Goal: Information Seeking & Learning: Learn about a topic

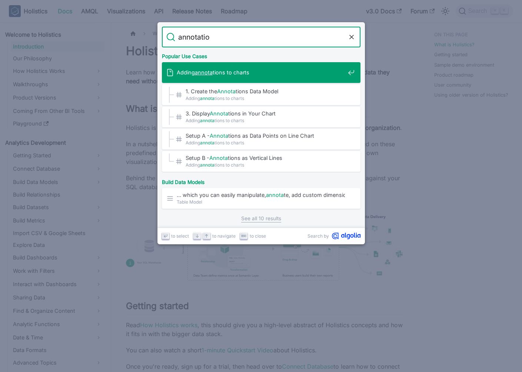
type input "annotation"
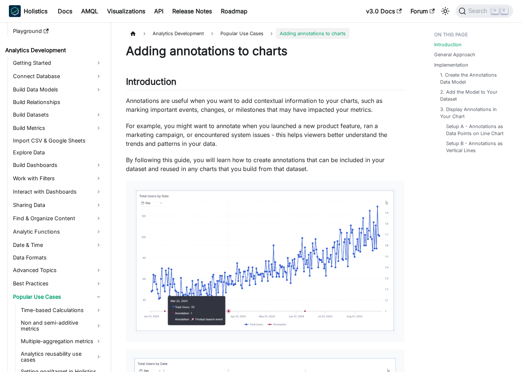
scroll to position [93, 0]
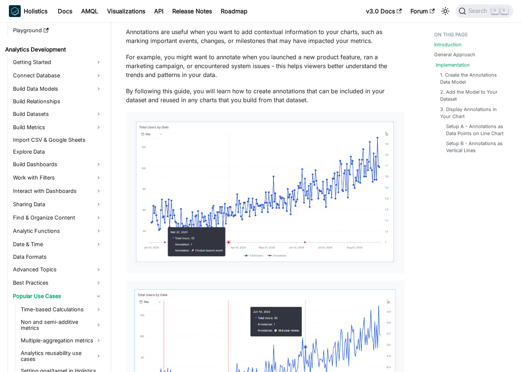
click at [444, 67] on link "Implementation" at bounding box center [452, 64] width 34 height 7
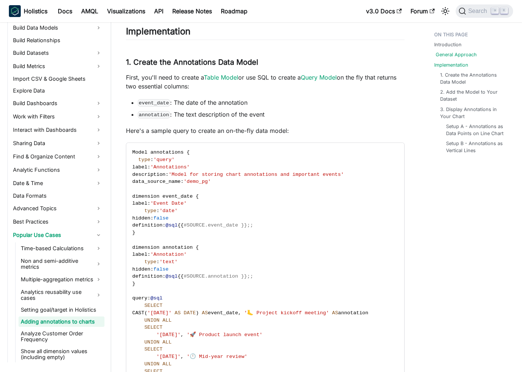
scroll to position [170, 0]
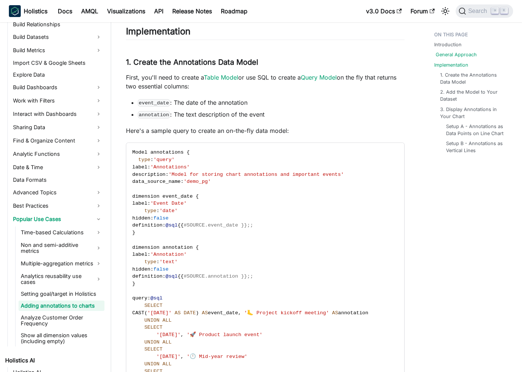
click at [452, 58] on link "General Approach" at bounding box center [455, 54] width 41 height 7
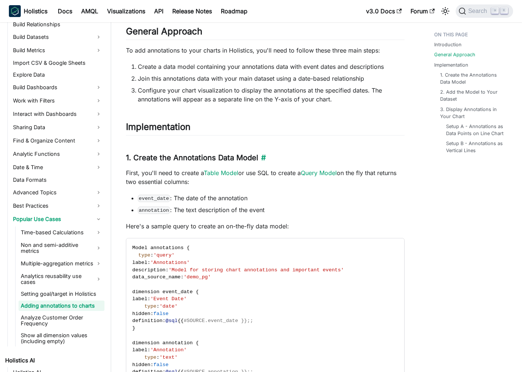
scroll to position [461, 0]
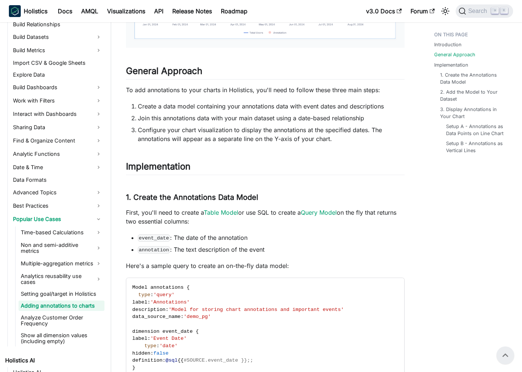
click at [234, 132] on li "Configure your chart visualization to display the annotations at the specified …" at bounding box center [271, 135] width 267 height 18
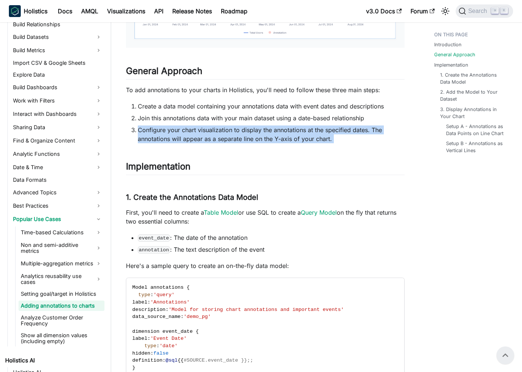
click at [348, 134] on li "Configure your chart visualization to display the annotations at the specified …" at bounding box center [271, 135] width 267 height 18
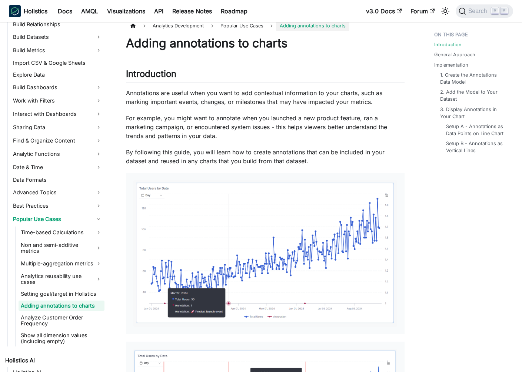
scroll to position [0, 0]
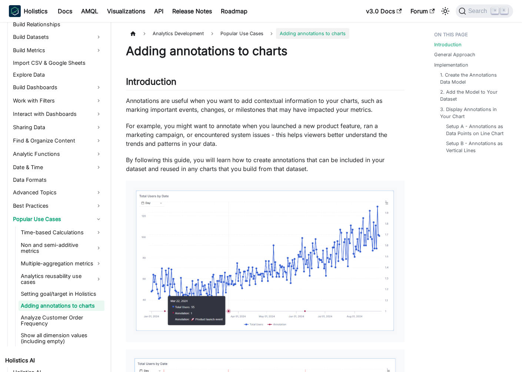
click at [172, 100] on p "Annotations are useful when you want to add contextual information to your char…" at bounding box center [265, 105] width 278 height 18
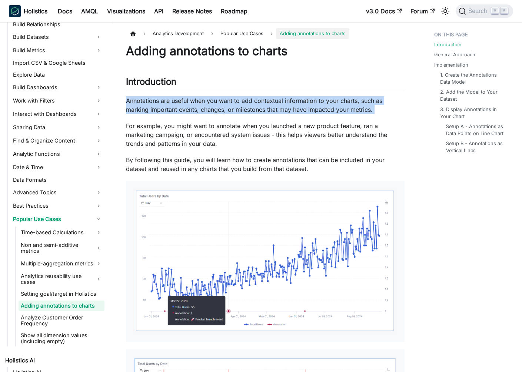
click at [287, 121] on p "For example, you might want to annotate when you launched a new product feature…" at bounding box center [265, 134] width 278 height 27
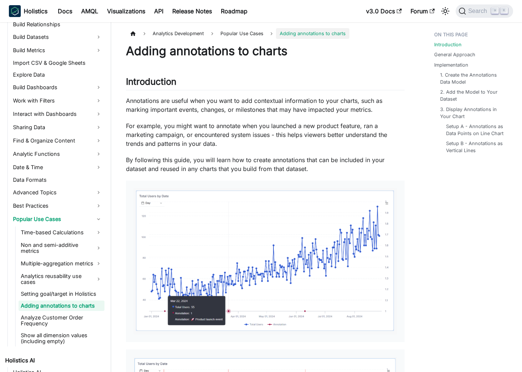
click at [148, 139] on p "For example, you might want to annotate when you launched a new product feature…" at bounding box center [265, 134] width 278 height 27
click at [143, 130] on div at bounding box center [143, 130] width 0 height 0
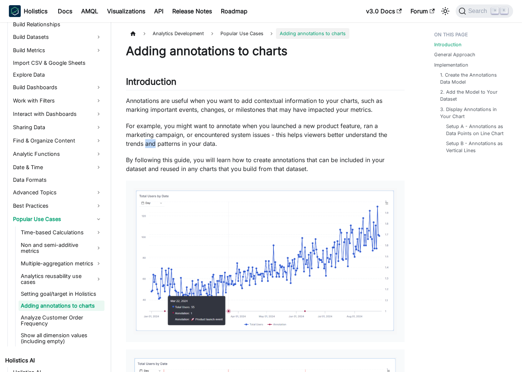
click at [235, 146] on p "For example, you might want to annotate when you launched a new product feature…" at bounding box center [265, 134] width 278 height 27
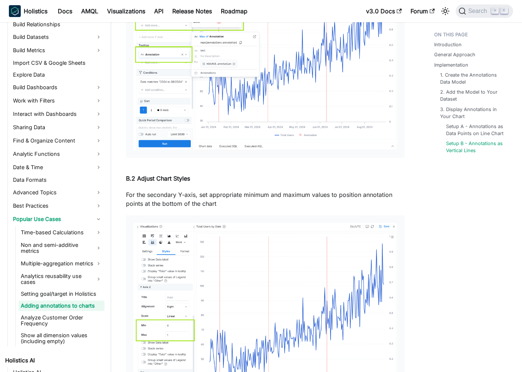
scroll to position [2840, 0]
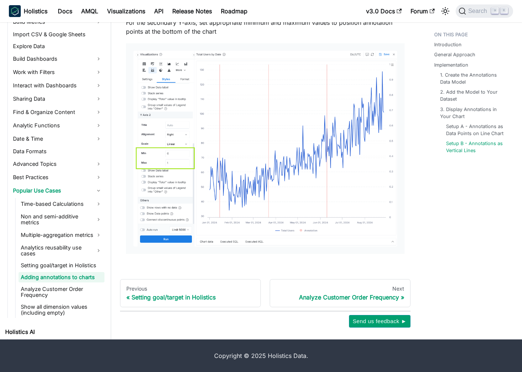
scroll to position [170, 0]
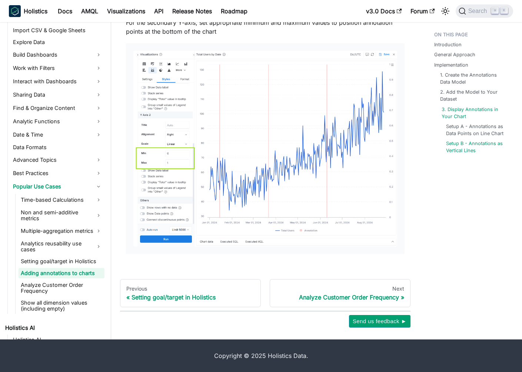
click at [452, 111] on link "3. Display Annotations in Your Chart" at bounding box center [474, 113] width 67 height 14
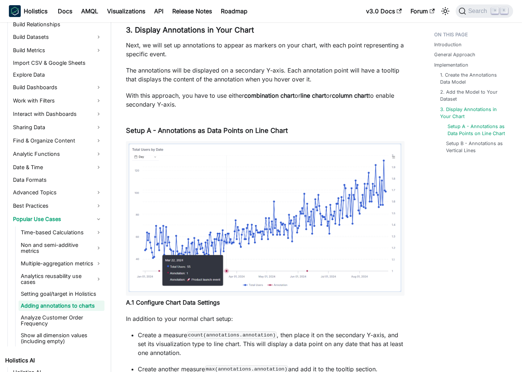
click at [460, 130] on link "Setup A - Annotations as Data Points on Line Chart" at bounding box center [476, 130] width 58 height 14
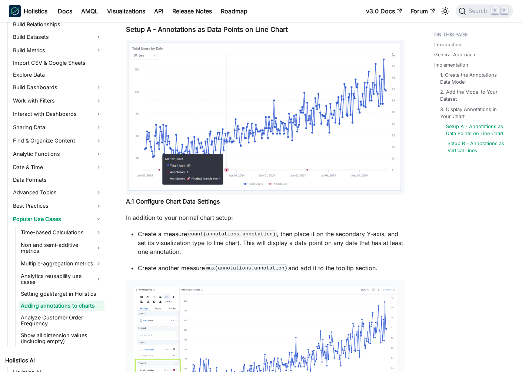
click at [459, 142] on link "Setup B - Annotations as Vertical Lines" at bounding box center [476, 147] width 58 height 14
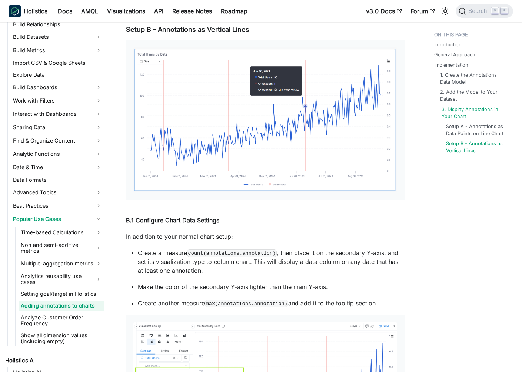
click at [454, 118] on link "3. Display Annotations in Your Chart" at bounding box center [474, 113] width 67 height 14
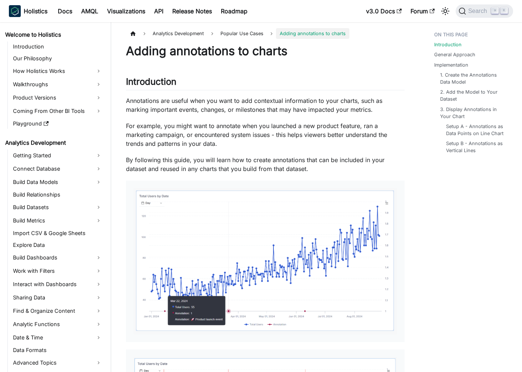
click at [284, 183] on div at bounding box center [265, 261] width 278 height 161
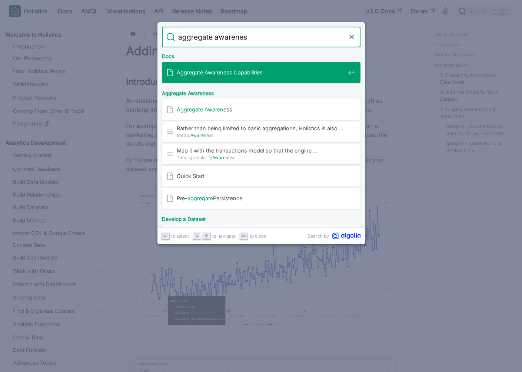
type input "aggregate awareness"
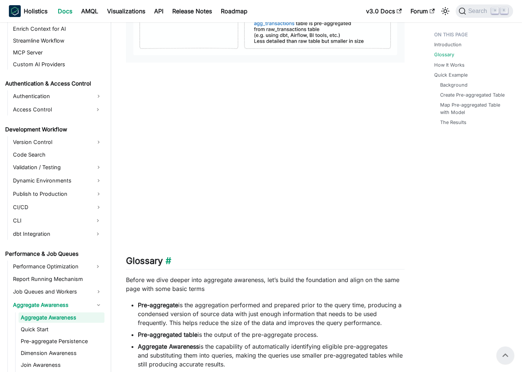
scroll to position [400, 0]
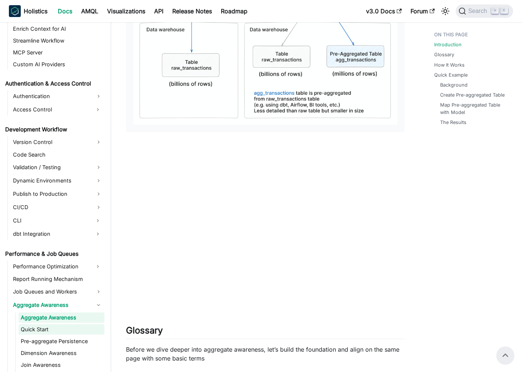
click at [53, 324] on link "Quick Start" at bounding box center [62, 329] width 86 height 10
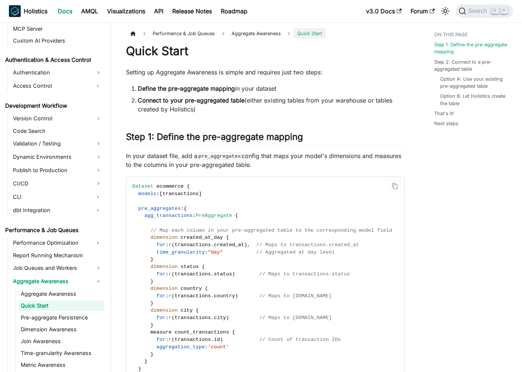
scroll to position [719, 0]
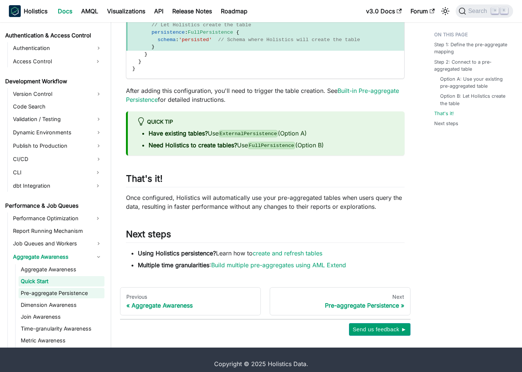
click at [55, 288] on link "Pre-aggregate Persistence" at bounding box center [62, 293] width 86 height 10
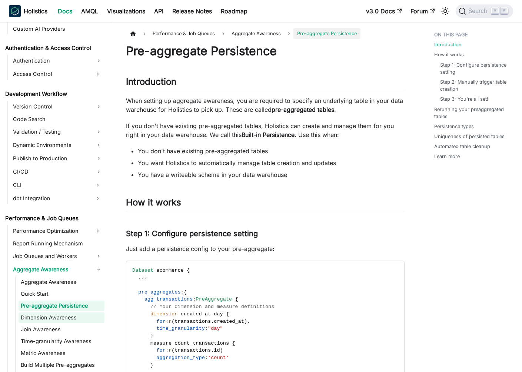
click at [56, 313] on link "Dimension Awareness" at bounding box center [62, 318] width 86 height 10
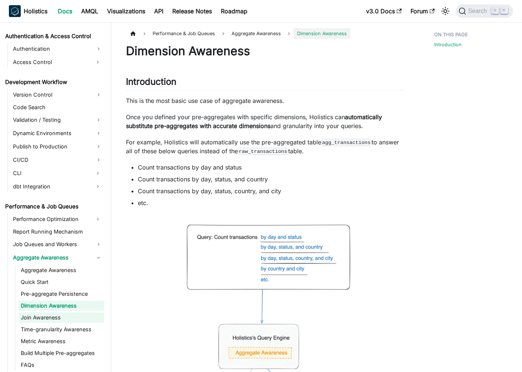
click at [38, 313] on link "Join Awareness" at bounding box center [62, 318] width 86 height 10
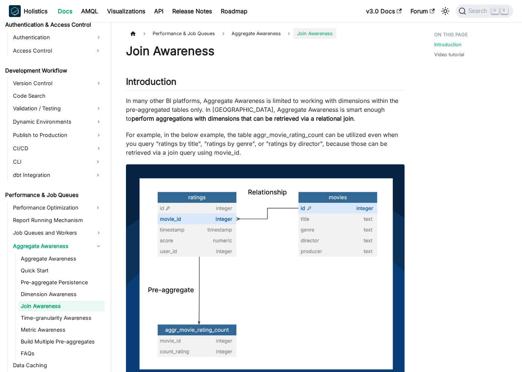
scroll to position [632, 0]
click at [62, 315] on ul "Aggregate Awareness Quick Start Pre-aggregate Persistence Dimension Awareness J…" at bounding box center [59, 305] width 89 height 105
click at [51, 313] on link "Time-granularity Awareness" at bounding box center [62, 318] width 86 height 10
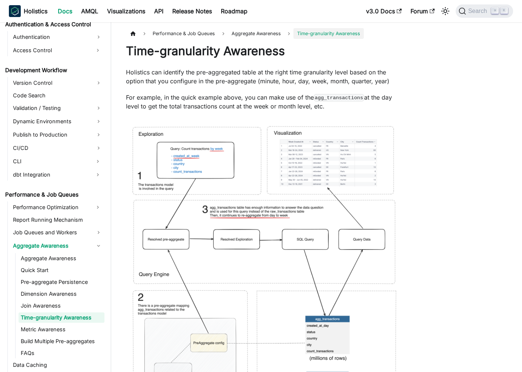
scroll to position [644, 0]
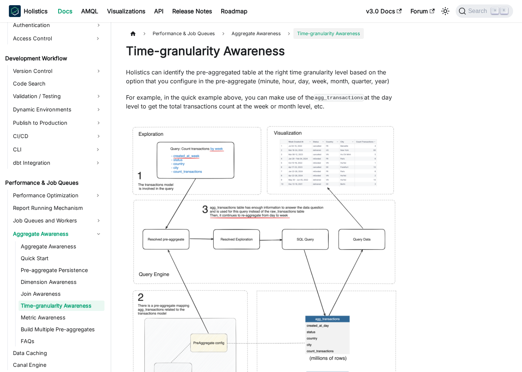
click at [67, 315] on ul "Aggregate Awareness Quick Start Pre-aggregate Persistence Dimension Awareness J…" at bounding box center [59, 293] width 89 height 105
click at [40, 313] on link "Metric Awareness" at bounding box center [62, 318] width 86 height 10
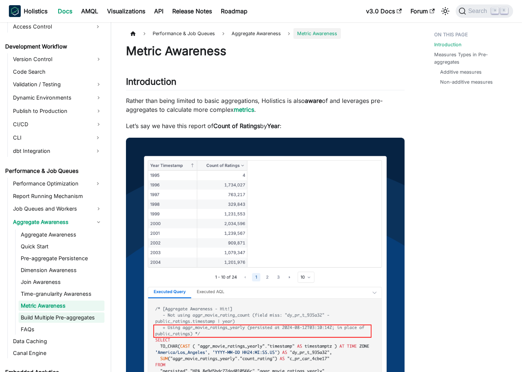
click at [57, 313] on link "Build Multiple Pre-aggregates" at bounding box center [62, 318] width 86 height 10
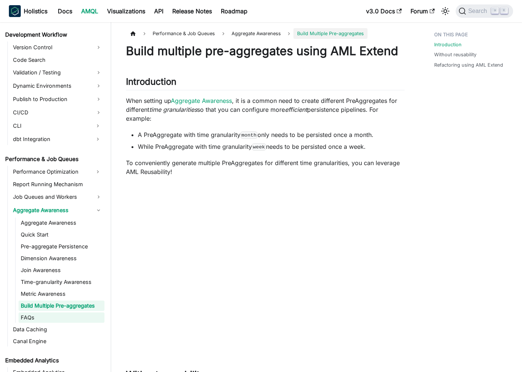
click at [43, 313] on link "FAQs" at bounding box center [62, 318] width 86 height 10
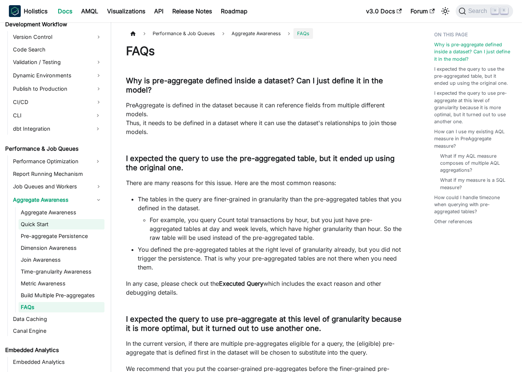
scroll to position [680, 0]
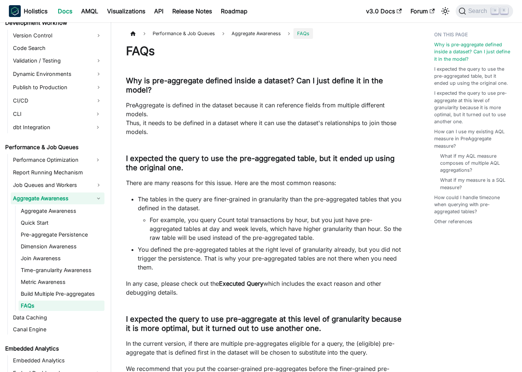
click at [35, 193] on link "Aggregate Awareness" at bounding box center [58, 199] width 94 height 12
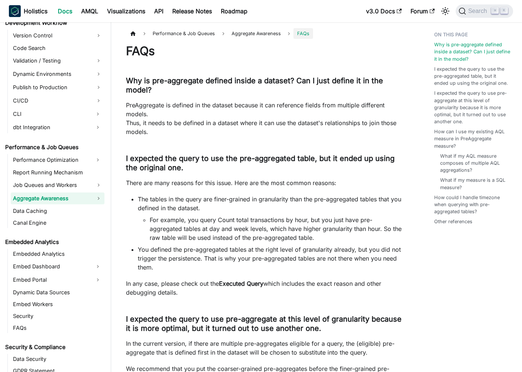
click at [35, 193] on link "Aggregate Awareness" at bounding box center [58, 199] width 94 height 12
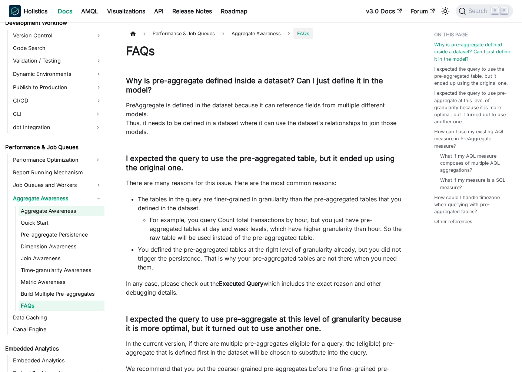
click at [57, 206] on link "Aggregate Awareness" at bounding box center [62, 211] width 86 height 10
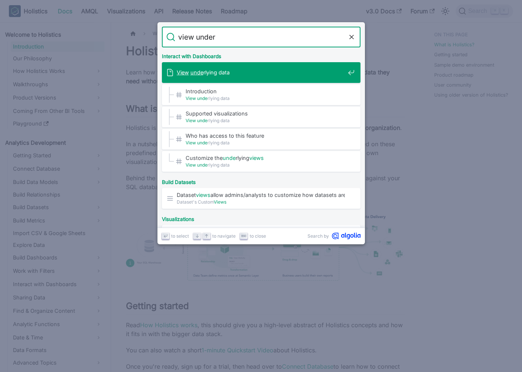
type input "view underl"
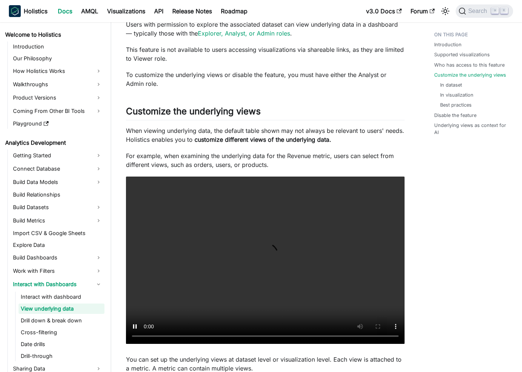
scroll to position [518, 0]
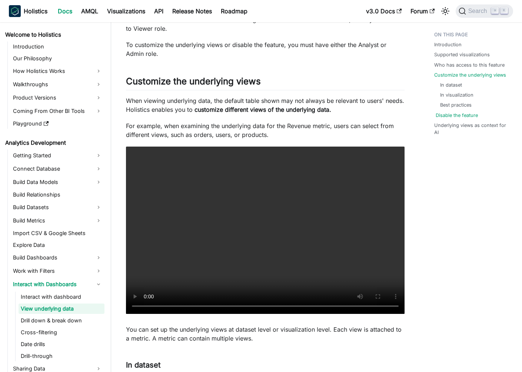
click at [452, 113] on link "Disable the feature" at bounding box center [456, 115] width 42 height 7
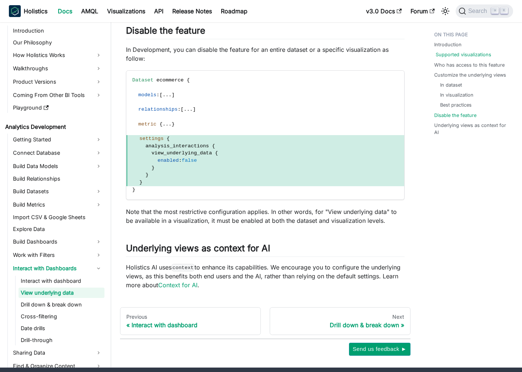
scroll to position [12, 0]
click at [467, 55] on link "Supported visualizations" at bounding box center [463, 54] width 56 height 7
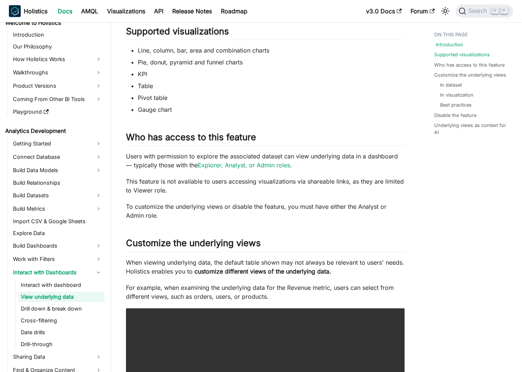
click at [444, 47] on link "Introduction" at bounding box center [448, 44] width 27 height 7
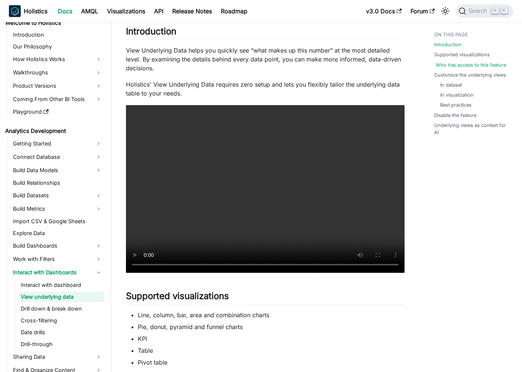
click at [456, 66] on link "Who has access to this feature" at bounding box center [470, 64] width 70 height 7
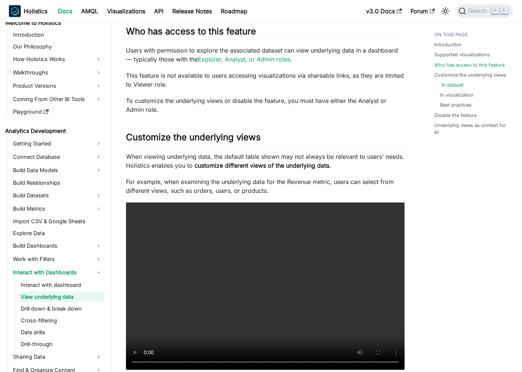
click at [449, 82] on link "In dataset" at bounding box center [452, 84] width 22 height 7
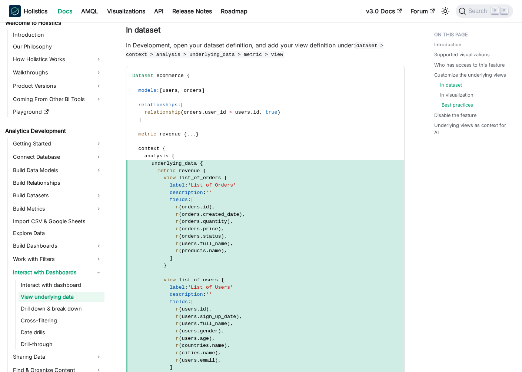
click at [453, 103] on link "Best practices" at bounding box center [456, 104] width 31 height 7
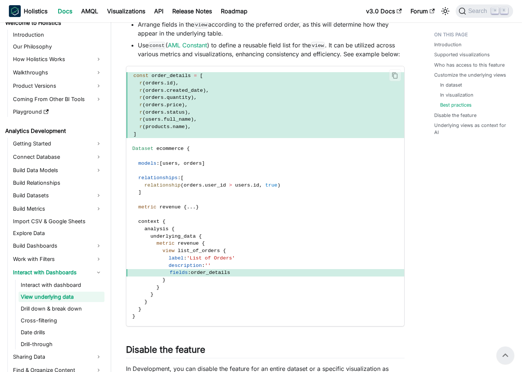
scroll to position [1655, 0]
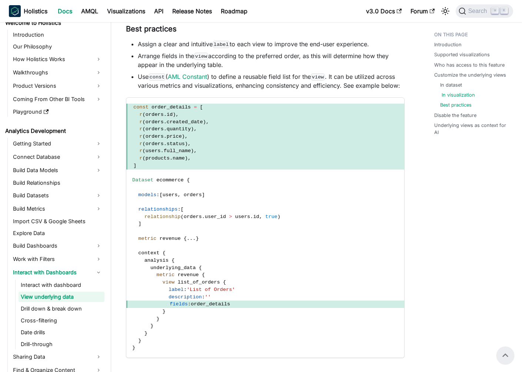
click at [472, 93] on link "In visualization" at bounding box center [457, 94] width 33 height 7
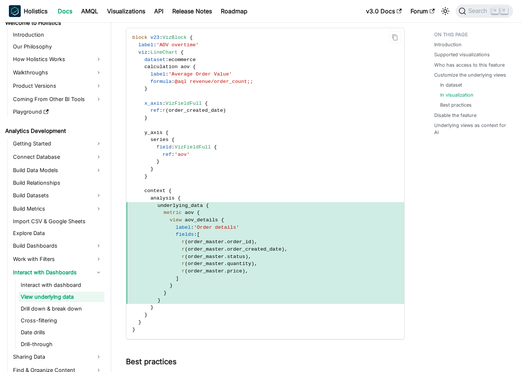
scroll to position [1341, 0]
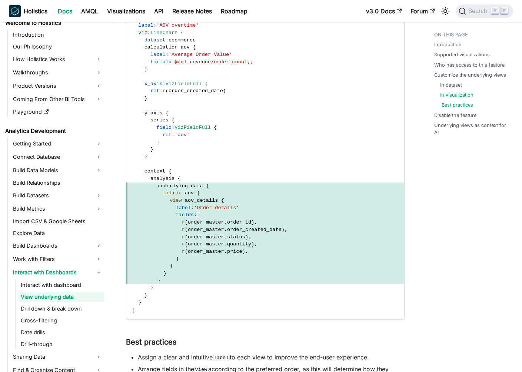
click at [460, 106] on link "Best practices" at bounding box center [456, 104] width 31 height 7
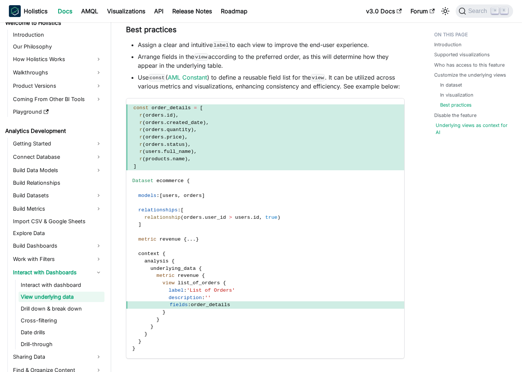
click at [458, 129] on link "Underlying views as context for AI" at bounding box center [473, 129] width 76 height 14
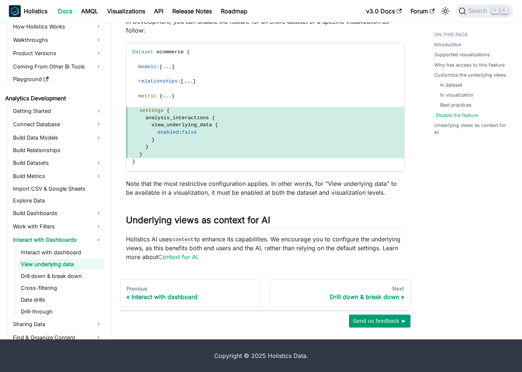
click at [460, 115] on link "Disable the feature" at bounding box center [456, 115] width 42 height 7
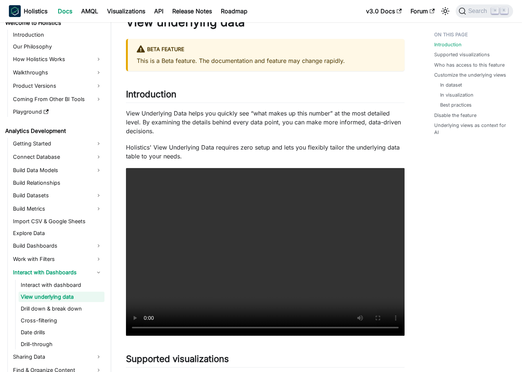
scroll to position [3, 0]
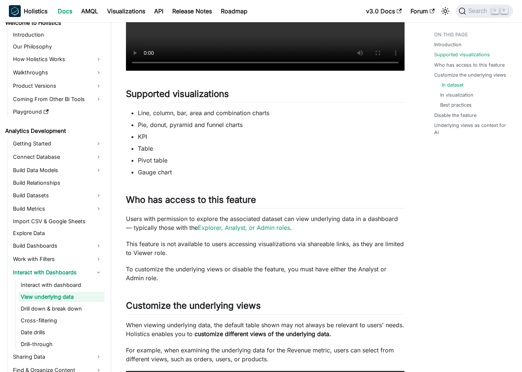
click at [444, 83] on link "In dataset" at bounding box center [452, 84] width 22 height 7
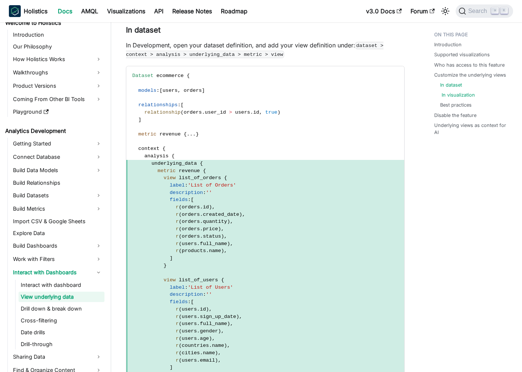
click at [453, 93] on link "In visualization" at bounding box center [457, 94] width 33 height 7
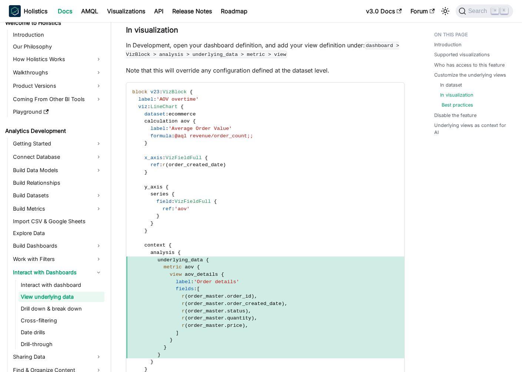
click at [453, 107] on link "Best practices" at bounding box center [456, 104] width 31 height 7
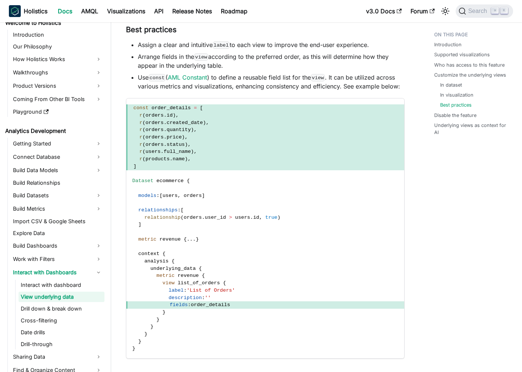
click at [451, 121] on ul "Introduction Supported visualizations Who has access to this feature Customize …" at bounding box center [470, 85] width 85 height 114
click at [435, 115] on link "Disable the feature" at bounding box center [456, 115] width 42 height 7
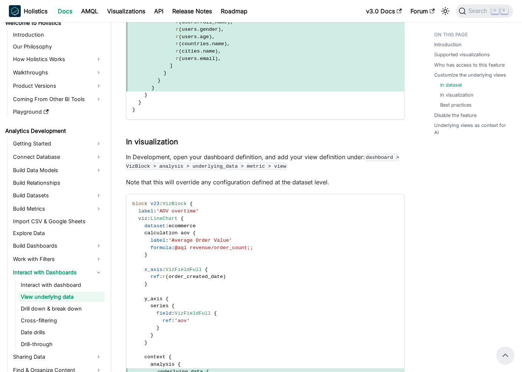
scroll to position [1051, 0]
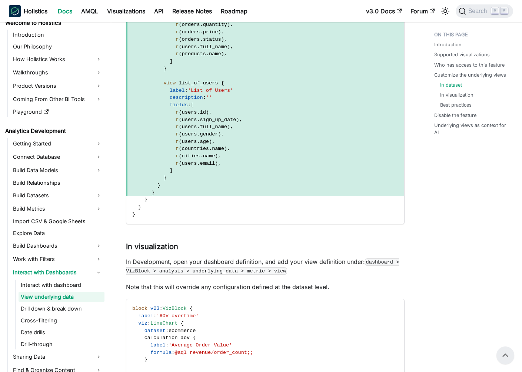
click at [249, 276] on div "View underlying data BETA FEATURE This is a Beta feature. The documentation and…" at bounding box center [265, 118] width 278 height 2251
click at [244, 274] on div at bounding box center [244, 274] width 0 height 0
click at [462, 74] on link "Customize the underlying views" at bounding box center [471, 74] width 72 height 7
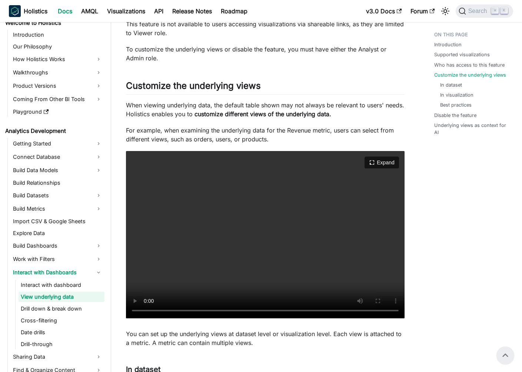
scroll to position [511, 0]
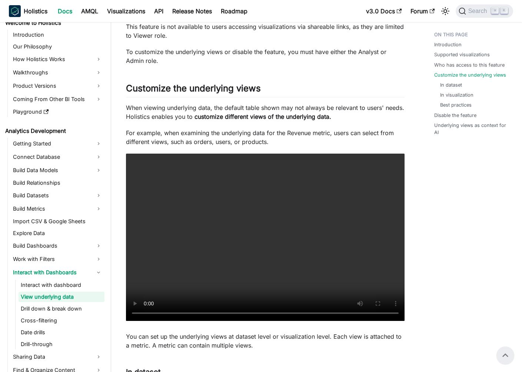
click at [238, 111] on p "When viewing underlying data, the default table shown may not always be relevan…" at bounding box center [265, 112] width 278 height 18
click at [340, 119] on p "When viewing underlying data, the default table shown may not always be relevan…" at bounding box center [265, 112] width 278 height 18
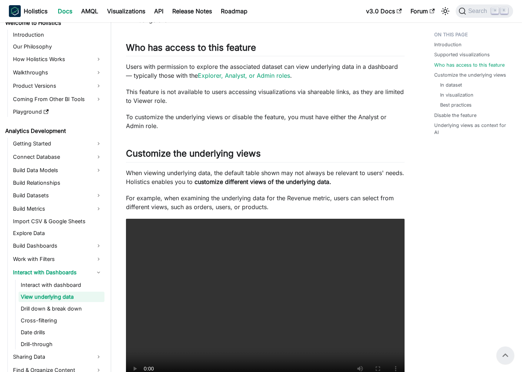
scroll to position [392, 0]
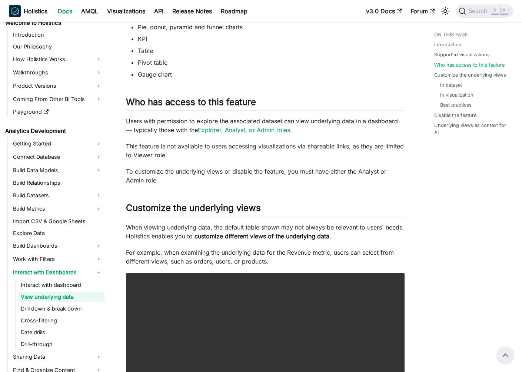
click at [161, 131] on p "Users with permission to explore the associated dataset can view underlying dat…" at bounding box center [265, 126] width 278 height 18
click at [287, 159] on p "This feature is not available to users accessing visualizations via shareable l…" at bounding box center [265, 151] width 278 height 18
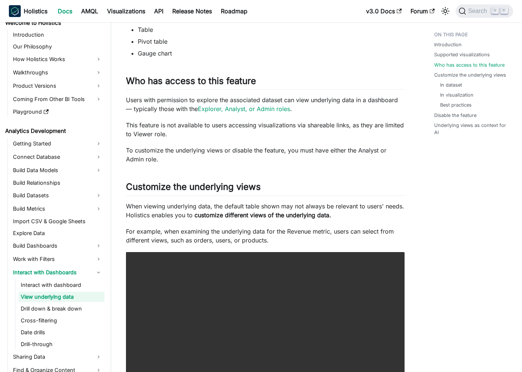
scroll to position [419, 0]
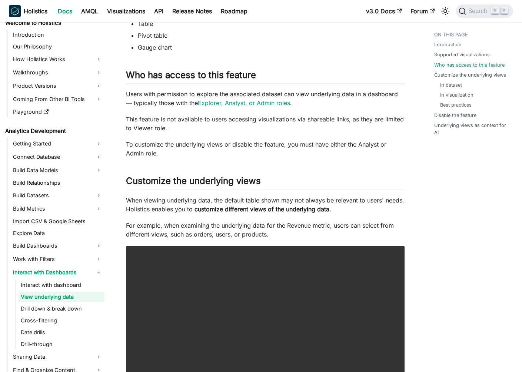
click at [153, 95] on p "Users with permission to explore the associated dataset can view underlying dat…" at bounding box center [265, 99] width 278 height 18
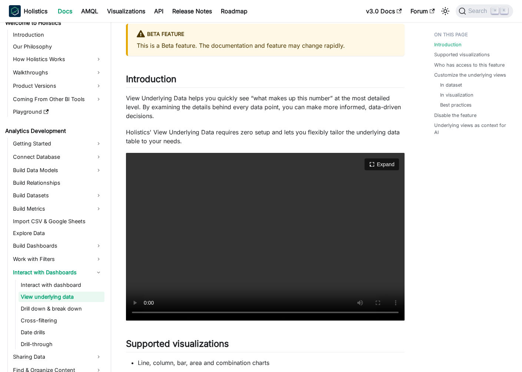
scroll to position [0, 0]
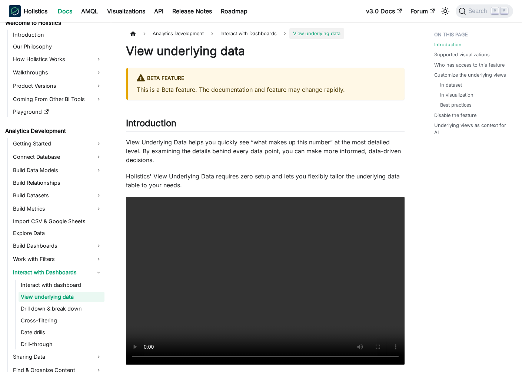
click at [220, 144] on p "View Underlying Data helps you quickly see “what makes up this number” at the m…" at bounding box center [265, 151] width 278 height 27
click at [452, 64] on link "Who has access to this feature" at bounding box center [470, 64] width 70 height 7
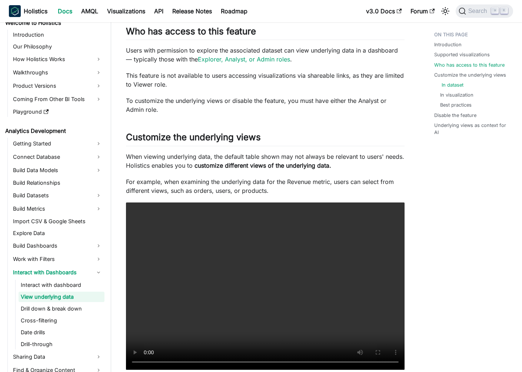
click at [450, 87] on link "In dataset" at bounding box center [452, 84] width 22 height 7
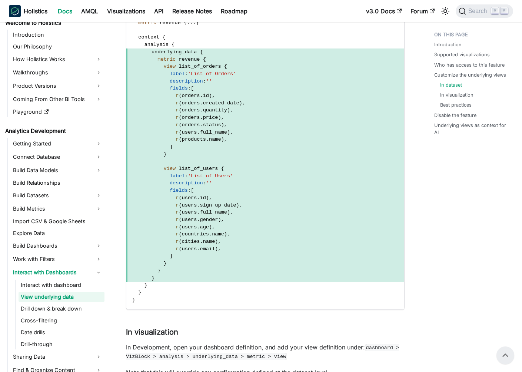
scroll to position [798, 0]
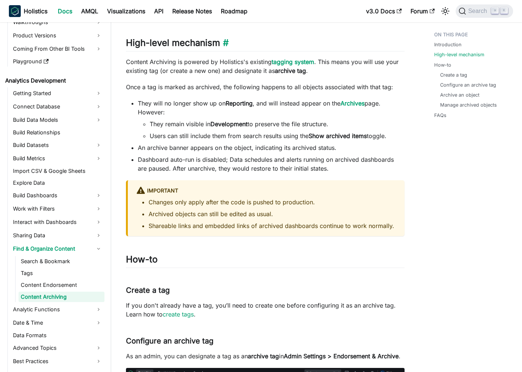
scroll to position [328, 0]
click at [451, 71] on link "Create a tag" at bounding box center [454, 74] width 27 height 7
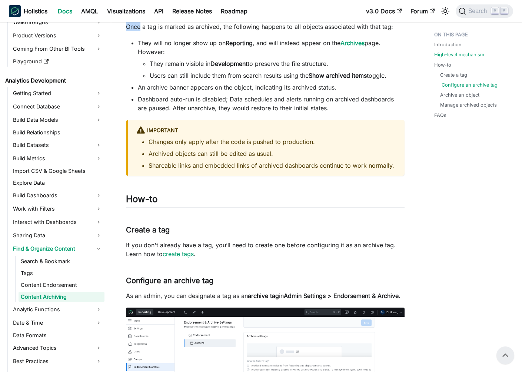
click at [454, 88] on link "Configure an archive tag" at bounding box center [469, 84] width 56 height 7
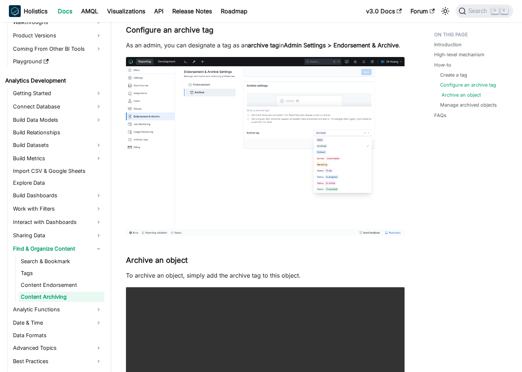
click at [445, 97] on link "Archive an object" at bounding box center [460, 94] width 39 height 7
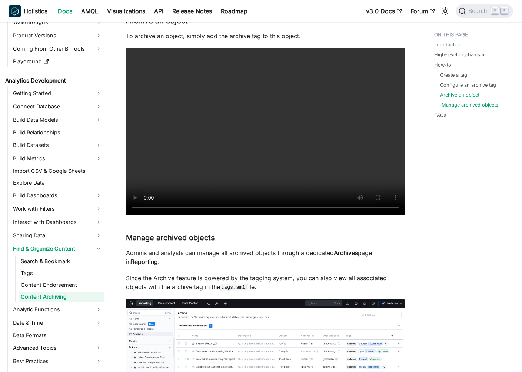
click at [456, 106] on link "Manage archived objects" at bounding box center [469, 104] width 57 height 7
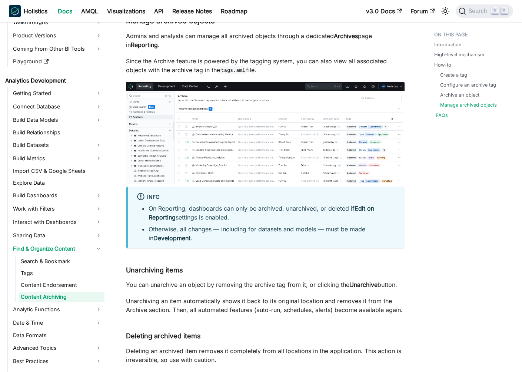
click at [443, 113] on link "FAQs" at bounding box center [441, 115] width 12 height 7
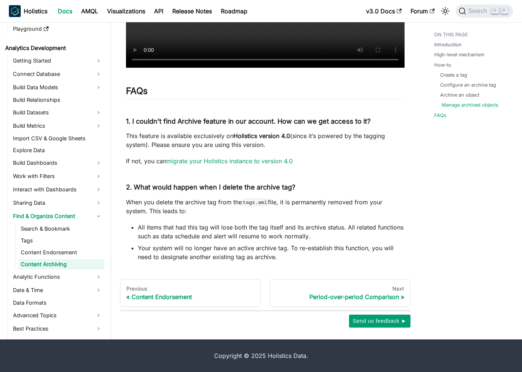
click at [475, 103] on link "Manage archived objects" at bounding box center [469, 104] width 57 height 7
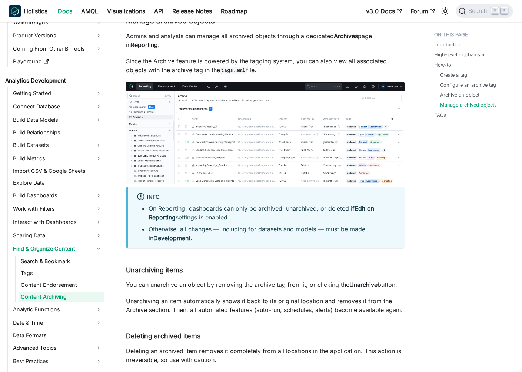
click at [435, 124] on ul "Introduction High-level mechanism How-to Create a tag Configure an archive tag …" at bounding box center [470, 76] width 85 height 97
click at [443, 119] on ul "Introduction High-level mechanism How-to Create a tag Configure an archive tag …" at bounding box center [470, 76] width 85 height 97
click at [437, 118] on link "FAQs" at bounding box center [441, 115] width 12 height 7
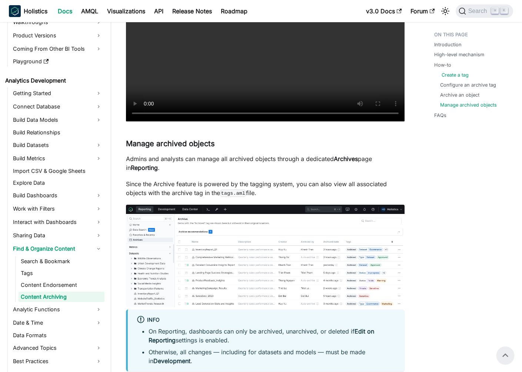
click at [450, 71] on link "Create a tag" at bounding box center [454, 74] width 27 height 7
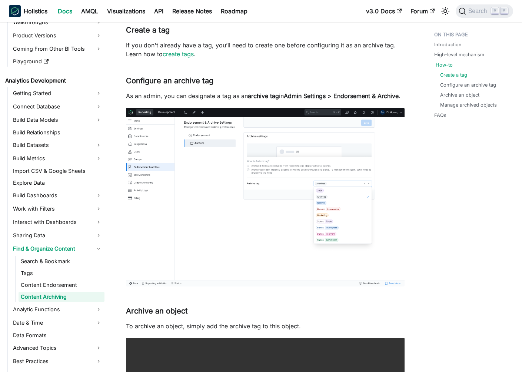
click at [438, 66] on link "How-to" at bounding box center [443, 64] width 17 height 7
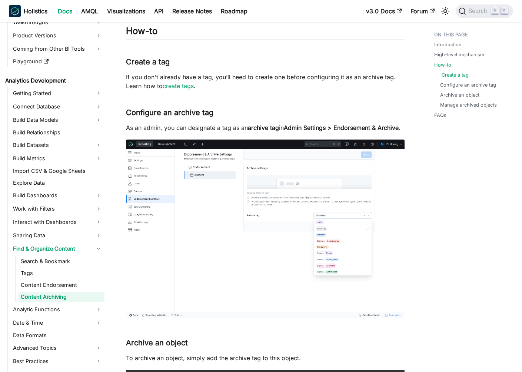
click at [452, 71] on link "Create a tag" at bounding box center [454, 74] width 27 height 7
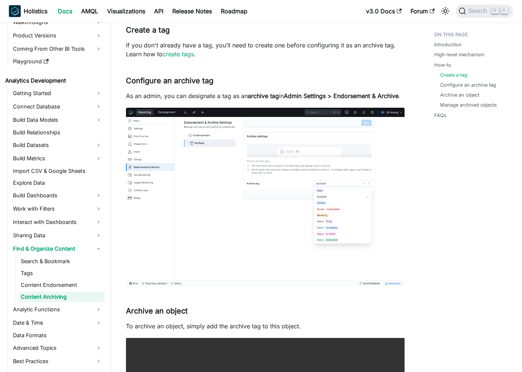
click at [434, 62] on link "How-to" at bounding box center [442, 64] width 17 height 7
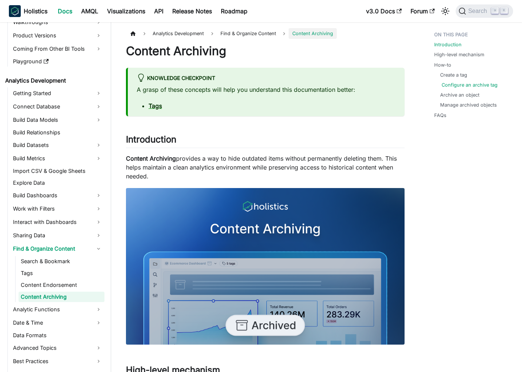
click at [455, 88] on link "Configure an archive tag" at bounding box center [469, 84] width 56 height 7
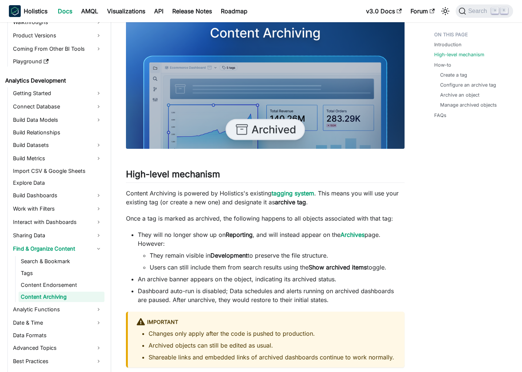
click at [465, 51] on ul "Introduction High-level mechanism How-to Create a tag Configure an archive tag …" at bounding box center [470, 76] width 85 height 97
click at [465, 56] on link "High-level mechanism" at bounding box center [460, 54] width 50 height 7
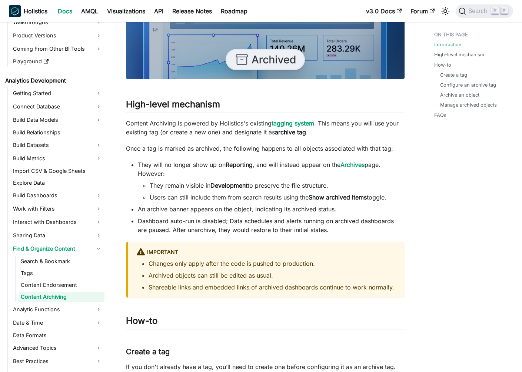
scroll to position [314, 0]
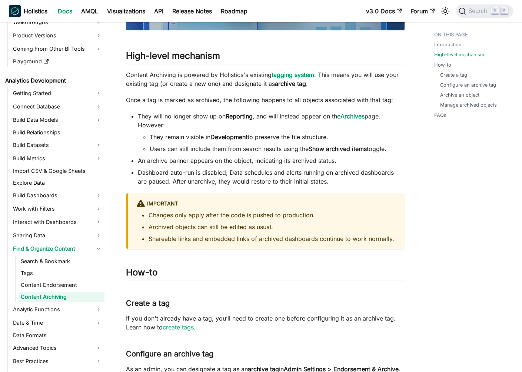
click at [162, 131] on li "They will no longer show up on Reporting , and will instead appear on the Archi…" at bounding box center [271, 132] width 267 height 41
click at [157, 123] on div at bounding box center [157, 123] width 0 height 0
click at [232, 144] on ul "They remain visible in Development to preserve the file structure. Users can st…" at bounding box center [271, 143] width 267 height 21
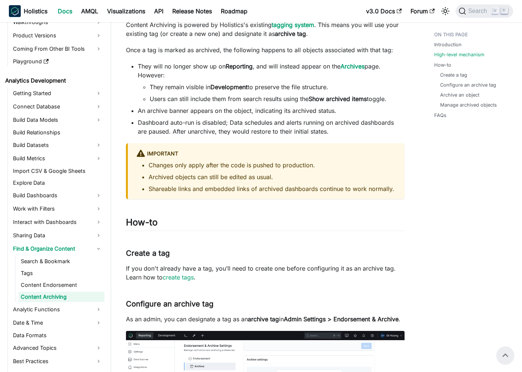
scroll to position [363, 0]
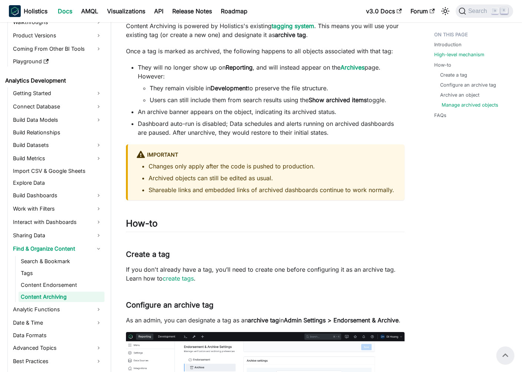
click at [462, 103] on link "Manage archived objects" at bounding box center [469, 104] width 57 height 7
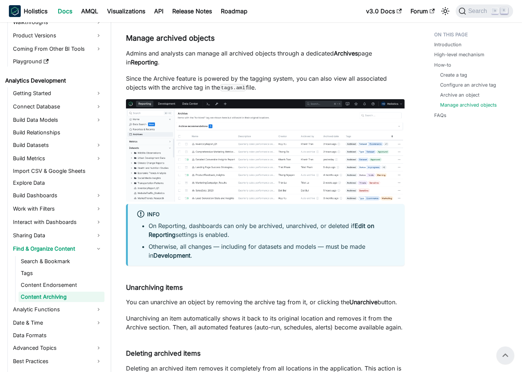
scroll to position [1076, 0]
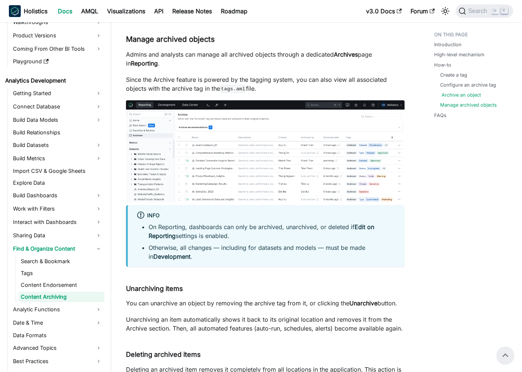
click at [461, 98] on link "Archive an object" at bounding box center [460, 94] width 39 height 7
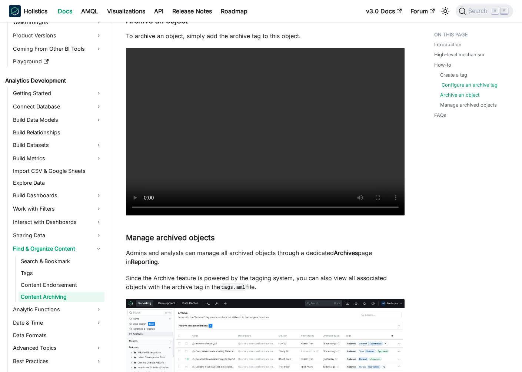
click at [461, 83] on link "Configure an archive tag" at bounding box center [469, 84] width 56 height 7
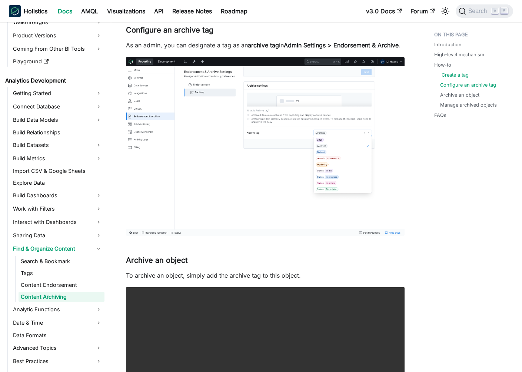
click at [454, 78] on link "Create a tag" at bounding box center [454, 74] width 27 height 7
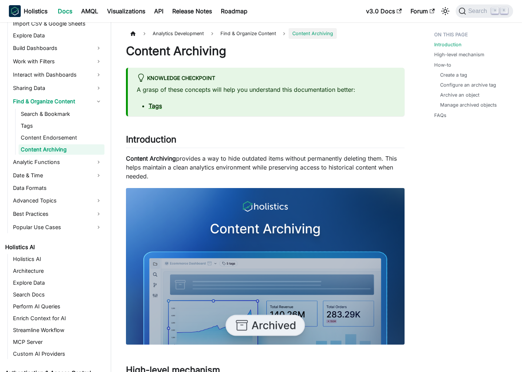
click at [177, 166] on p "Content Archiving provides a way to hide outdated items without permanently del…" at bounding box center [265, 167] width 278 height 27
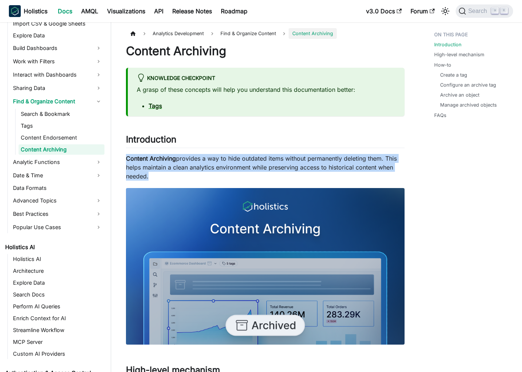
click at [274, 168] on p "Content Archiving provides a way to hide outdated items without permanently del…" at bounding box center [265, 167] width 278 height 27
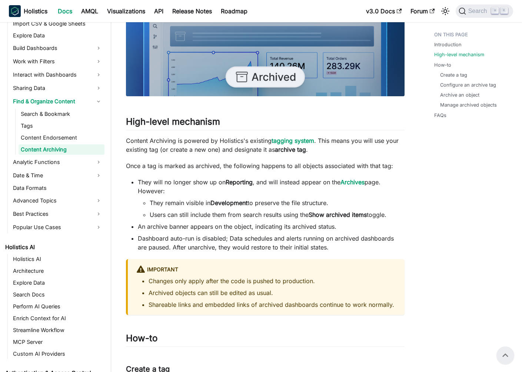
scroll to position [231, 0]
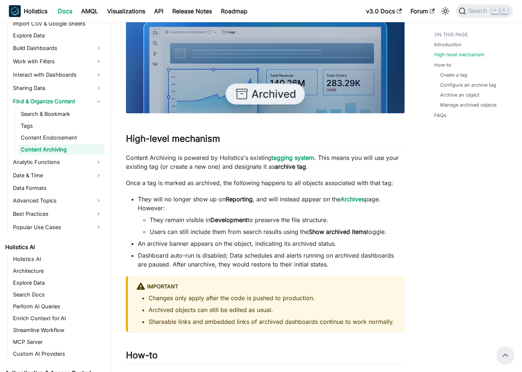
click at [180, 171] on p "Content Archiving is powered by Holistics's existing tagging system . This mean…" at bounding box center [265, 162] width 278 height 18
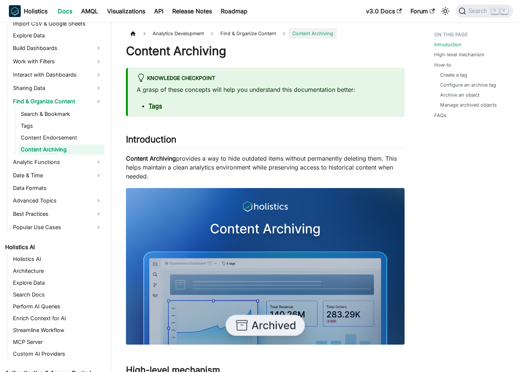
click at [223, 168] on p "Content Archiving provides a way to hide outdated items without permanently del…" at bounding box center [265, 167] width 278 height 27
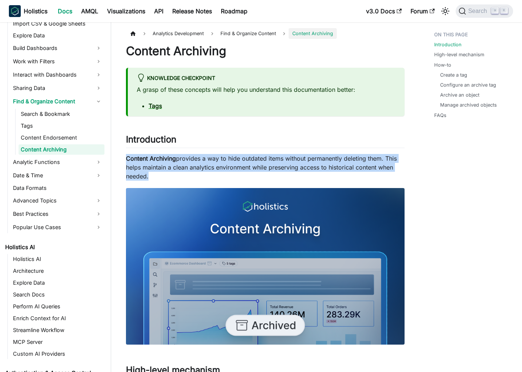
click at [309, 161] on p "Content Archiving provides a way to hide outdated items without permanently del…" at bounding box center [265, 167] width 278 height 27
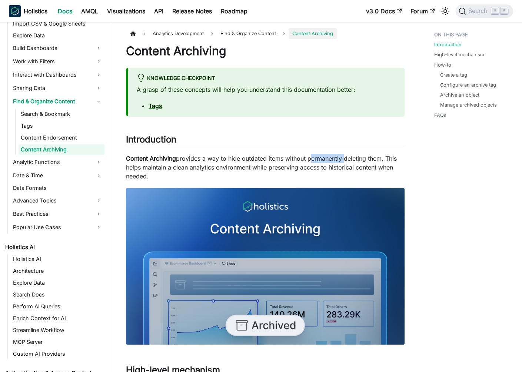
click at [309, 161] on p "Content Archiving provides a way to hide outdated items without permanently del…" at bounding box center [265, 167] width 278 height 27
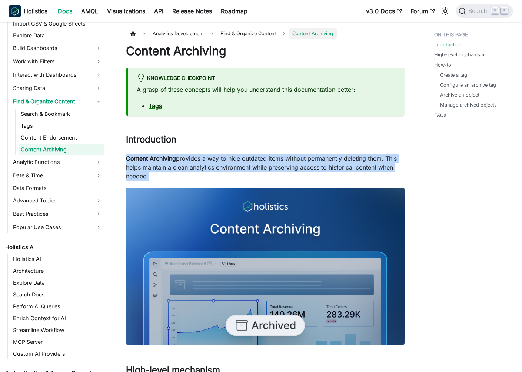
click at [361, 161] on p "Content Archiving provides a way to hide outdated items without permanently del…" at bounding box center [265, 167] width 278 height 27
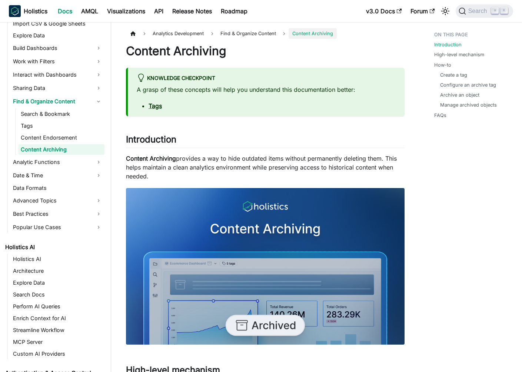
click at [361, 161] on p "Content Archiving provides a way to hide outdated items without permanently del…" at bounding box center [265, 167] width 278 height 27
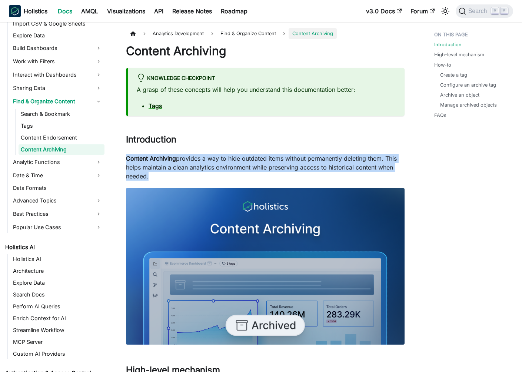
click at [298, 163] on p "Content Archiving provides a way to hide outdated items without permanently del…" at bounding box center [265, 167] width 278 height 27
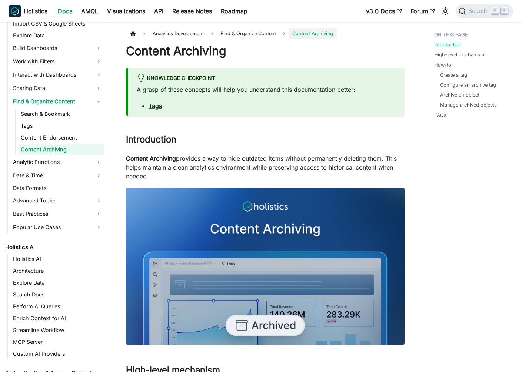
click at [298, 163] on p "Content Archiving provides a way to hide outdated items without permanently del…" at bounding box center [265, 167] width 278 height 27
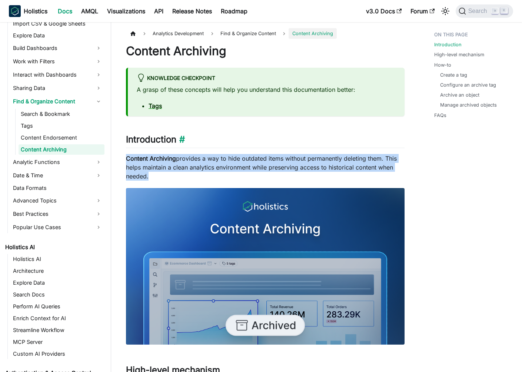
scroll to position [310, 0]
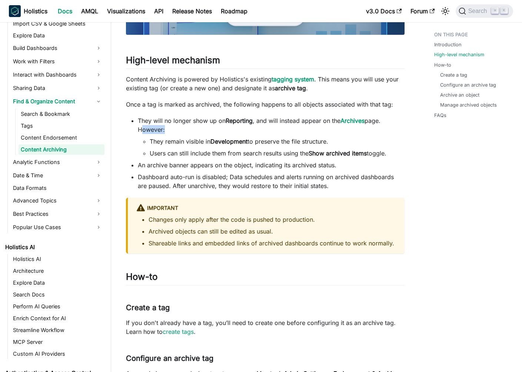
click at [204, 142] on li "They remain visible in Development to preserve the file structure." at bounding box center [277, 141] width 255 height 9
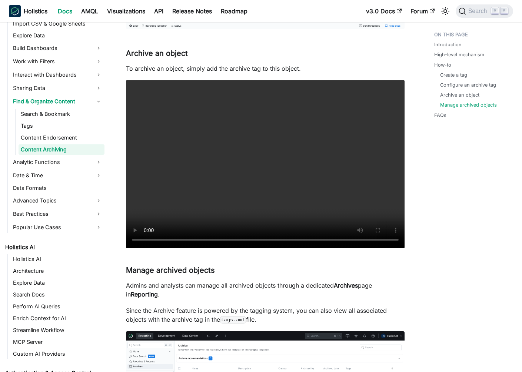
scroll to position [971, 0]
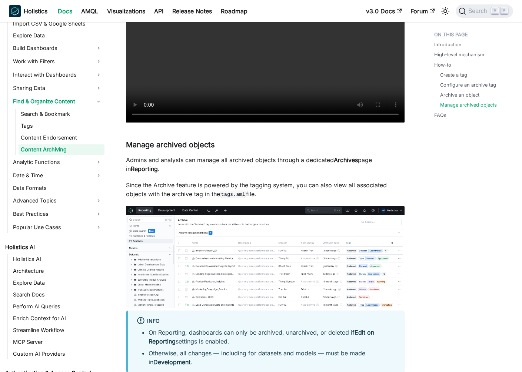
click at [430, 114] on ul "Introduction High-level mechanism How-to Create a tag Configure an archive tag …" at bounding box center [470, 76] width 85 height 97
click at [437, 114] on link "FAQs" at bounding box center [441, 115] width 12 height 7
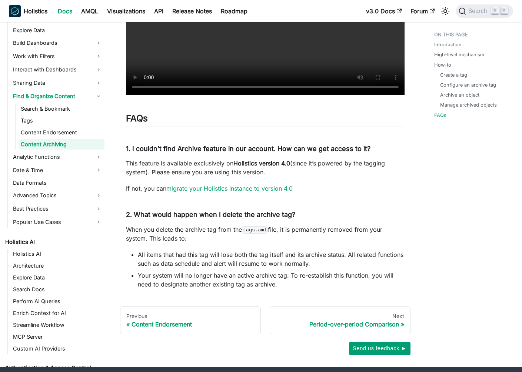
scroll to position [1633, 0]
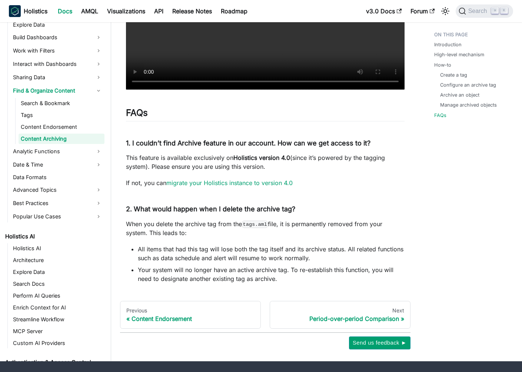
click at [290, 161] on strong "Holistics version 4.0" at bounding box center [261, 157] width 57 height 7
click at [331, 187] on p "If not, you can migrate your Holistics instance to version 4.0" at bounding box center [265, 182] width 278 height 9
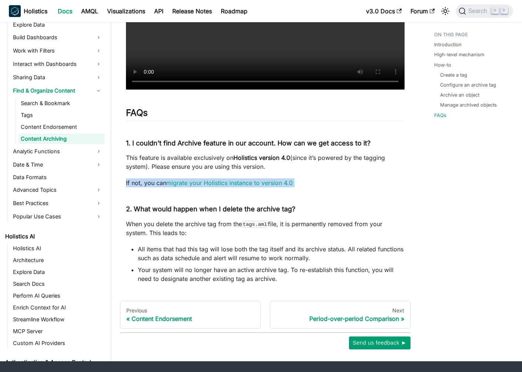
click at [331, 187] on p "If not, you can migrate your Holistics instance to version 4.0" at bounding box center [265, 182] width 278 height 9
click at [235, 256] on li "All items that had this tag will lose both the tag itself and its archive statu…" at bounding box center [271, 254] width 267 height 18
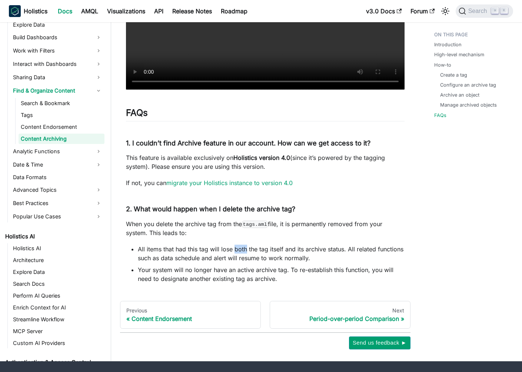
click at [235, 256] on li "All items that had this tag will lose both the tag itself and its archive statu…" at bounding box center [271, 254] width 267 height 18
click at [317, 263] on li "All items that had this tag will lose both the tag itself and its archive statu…" at bounding box center [271, 254] width 267 height 18
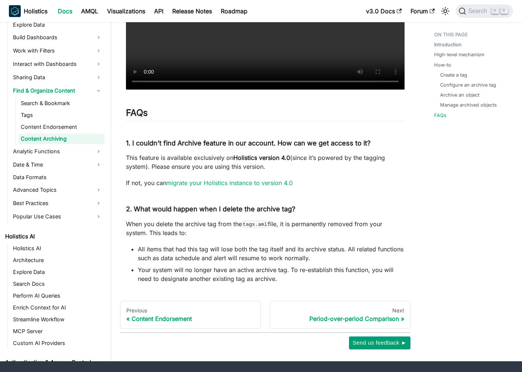
click at [209, 220] on div at bounding box center [209, 220] width 0 height 0
click at [200, 237] on p "When you delete the archive tag from the tags.aml file, it is permanently remov…" at bounding box center [265, 229] width 278 height 18
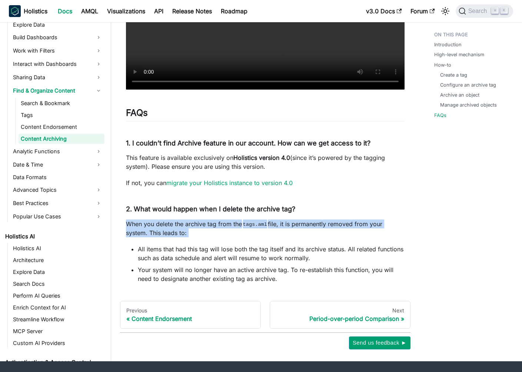
click at [200, 237] on p "When you delete the archive tag from the tags.aml file, it is permanently remov…" at bounding box center [265, 229] width 278 height 18
click at [226, 237] on p "When you delete the archive tag from the tags.aml file, it is permanently remov…" at bounding box center [265, 229] width 278 height 18
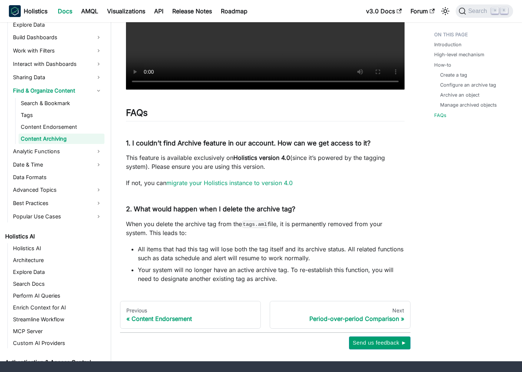
click at [224, 261] on li "All items that had this tag will lose both the tag itself and its archive statu…" at bounding box center [271, 254] width 267 height 18
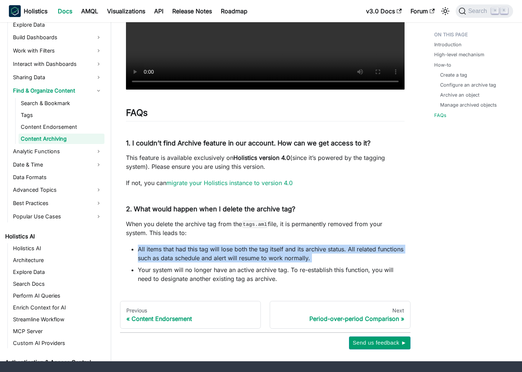
click at [301, 256] on li "All items that had this tag will lose both the tag itself and its archive statu…" at bounding box center [271, 254] width 267 height 18
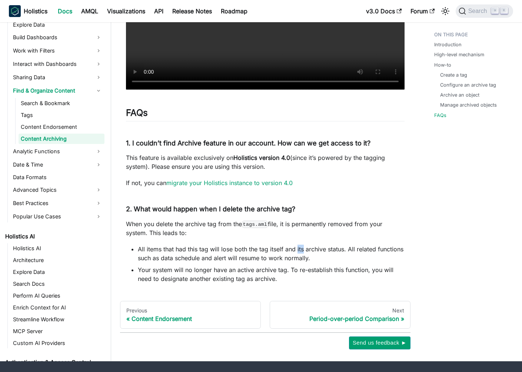
click at [301, 256] on li "All items that had this tag will lose both the tag itself and its archive statu…" at bounding box center [271, 254] width 267 height 18
click at [181, 233] on p "When you delete the archive tag from the tags.aml file, it is permanently remov…" at bounding box center [265, 229] width 278 height 18
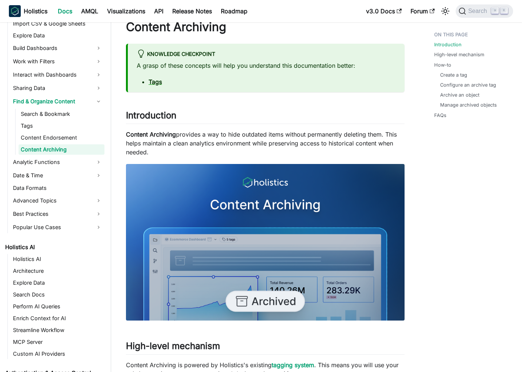
scroll to position [0, 0]
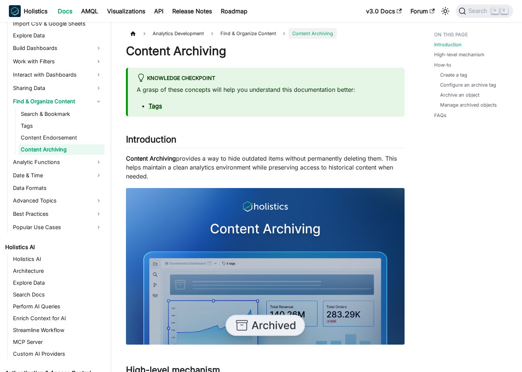
click at [167, 31] on span "Analytics Development" at bounding box center [178, 33] width 59 height 11
click at [134, 30] on link "Home page" at bounding box center [133, 33] width 14 height 11
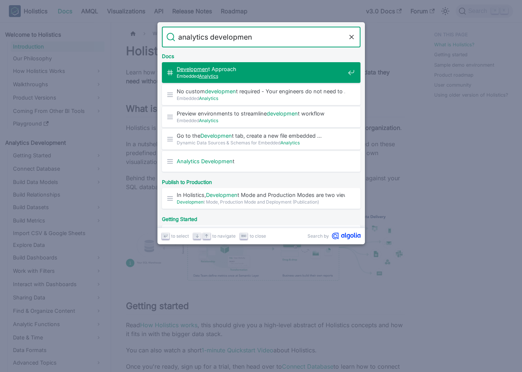
type input "analytics development"
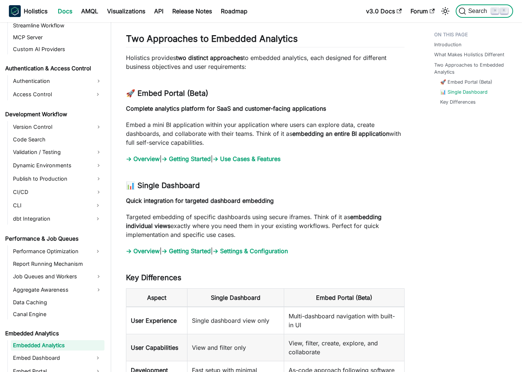
scroll to position [515, 0]
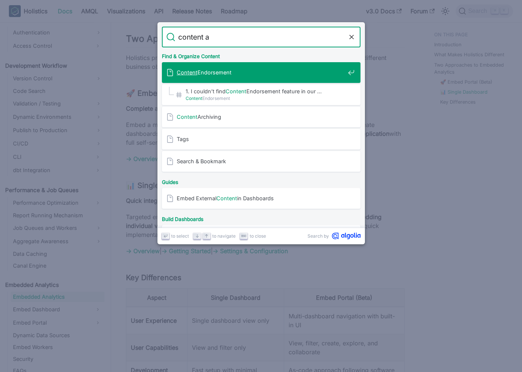
type input "content ar"
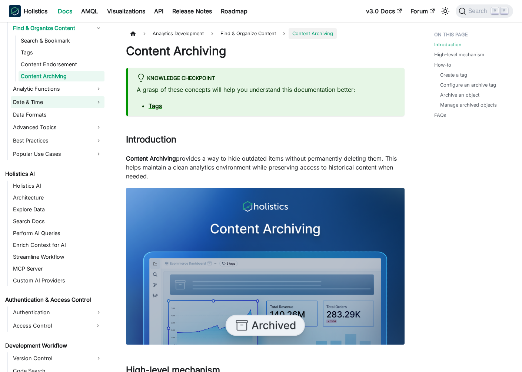
scroll to position [74, 0]
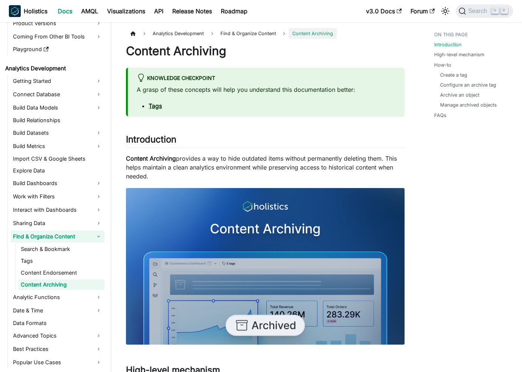
click at [103, 242] on link "Find & Organize Content" at bounding box center [58, 237] width 94 height 12
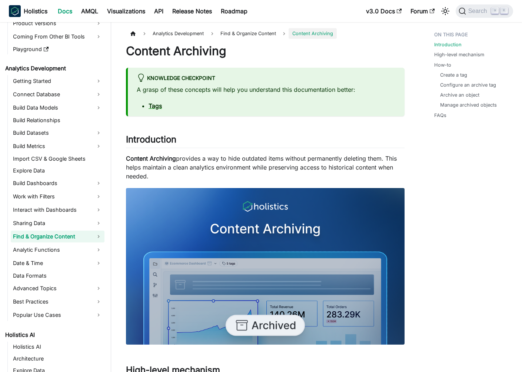
click at [99, 232] on link "Find & Organize Content" at bounding box center [58, 237] width 94 height 12
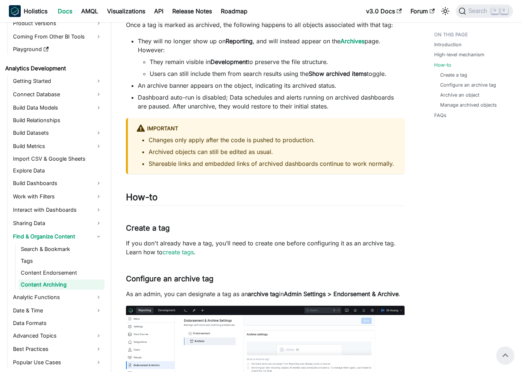
scroll to position [301, 0]
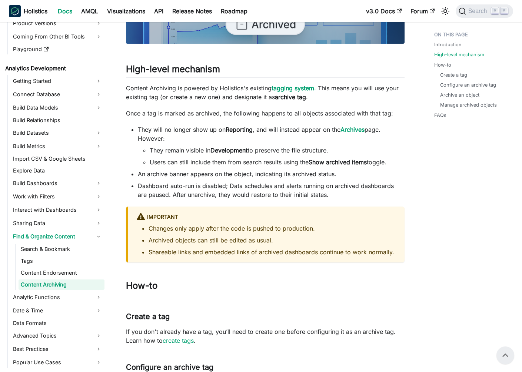
click at [235, 130] on strong "Reporting" at bounding box center [239, 129] width 27 height 7
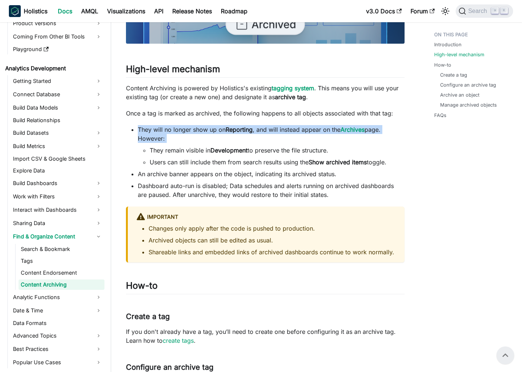
click at [310, 131] on li "They will no longer show up on Reporting , and will instead appear on the Archi…" at bounding box center [271, 145] width 267 height 41
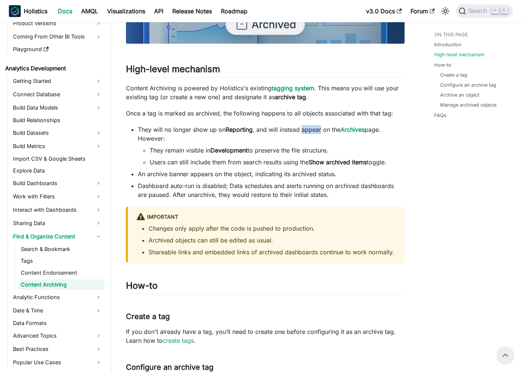
click at [310, 131] on li "They will no longer show up on Reporting , and will instead appear on the Archi…" at bounding box center [271, 145] width 267 height 41
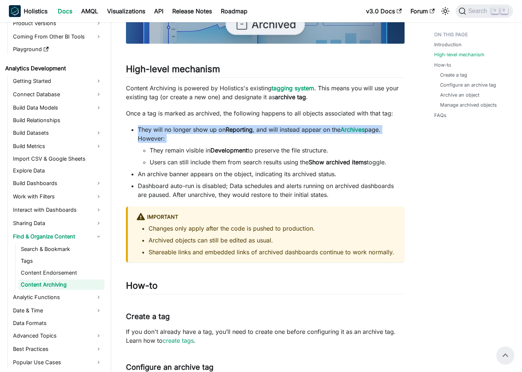
click at [310, 131] on li "They will no longer show up on Reporting , and will instead appear on the Archi…" at bounding box center [271, 145] width 267 height 41
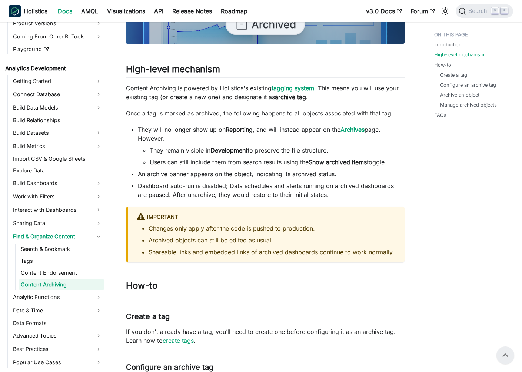
click at [278, 132] on li "They will no longer show up on Reporting , and will instead appear on the Archi…" at bounding box center [271, 145] width 267 height 41
click at [358, 130] on strong "Archives" at bounding box center [352, 129] width 24 height 7
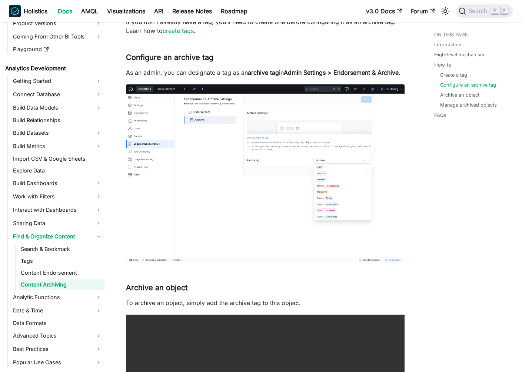
scroll to position [752, 0]
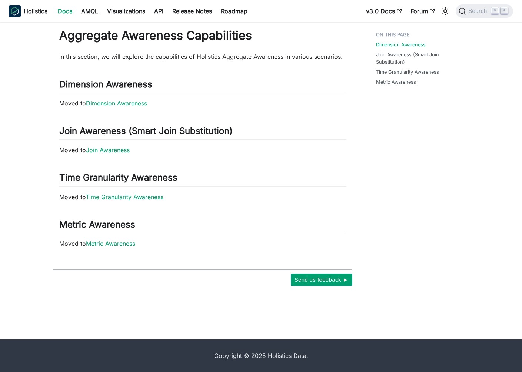
click at [63, 11] on link "Docs" at bounding box center [64, 11] width 23 height 12
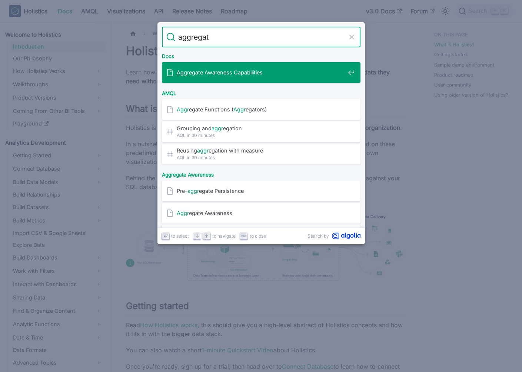
type input "aggregate"
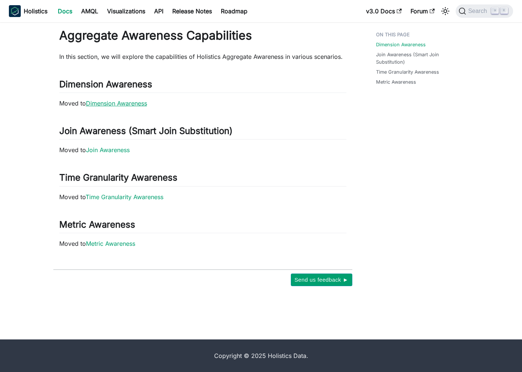
click at [120, 103] on link "Dimension Awareness" at bounding box center [116, 103] width 61 height 7
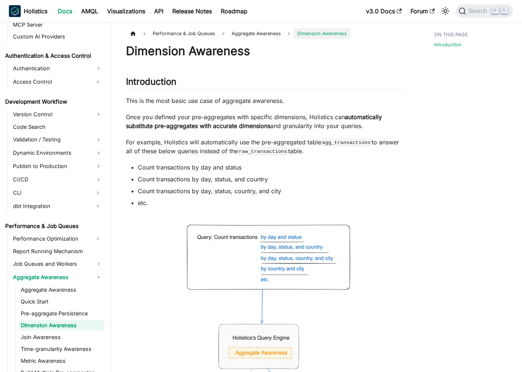
scroll to position [508, 0]
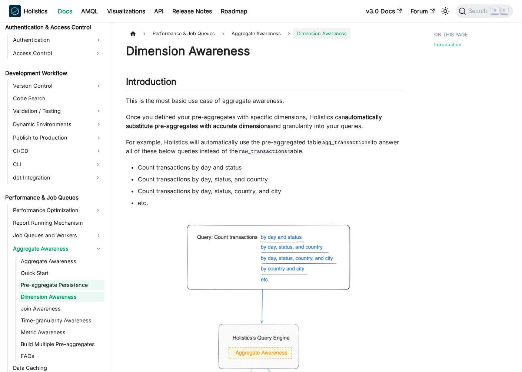
click at [50, 281] on link "Pre-aggregate Persistence" at bounding box center [62, 285] width 86 height 10
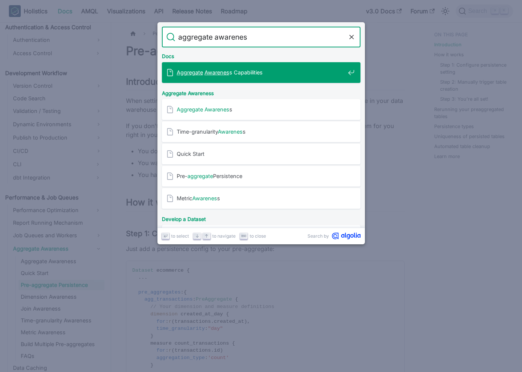
type input "aggregate awareness"
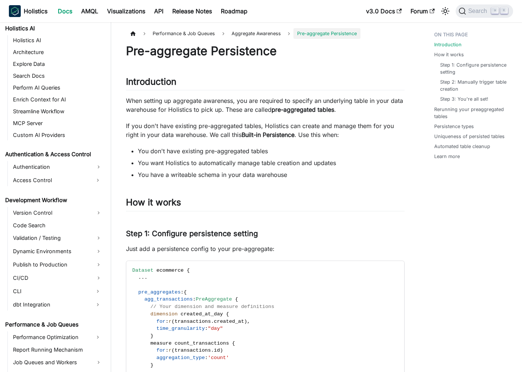
scroll to position [496, 0]
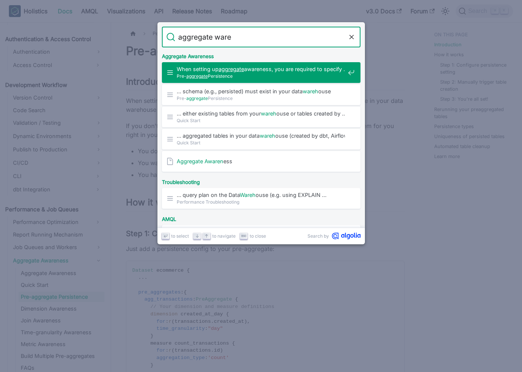
type input "aggregate"
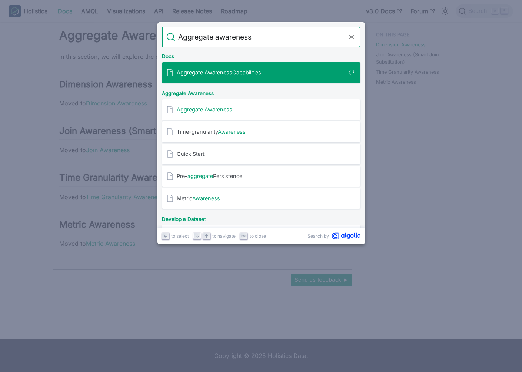
type input "Aggregate awareness"
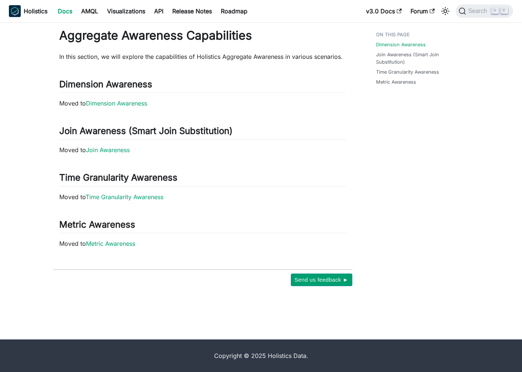
click at [145, 63] on div "Aggregate Awareness Capabilities In this section, we will explore the capabilit…" at bounding box center [202, 138] width 287 height 220
